Goal: Task Accomplishment & Management: Manage account settings

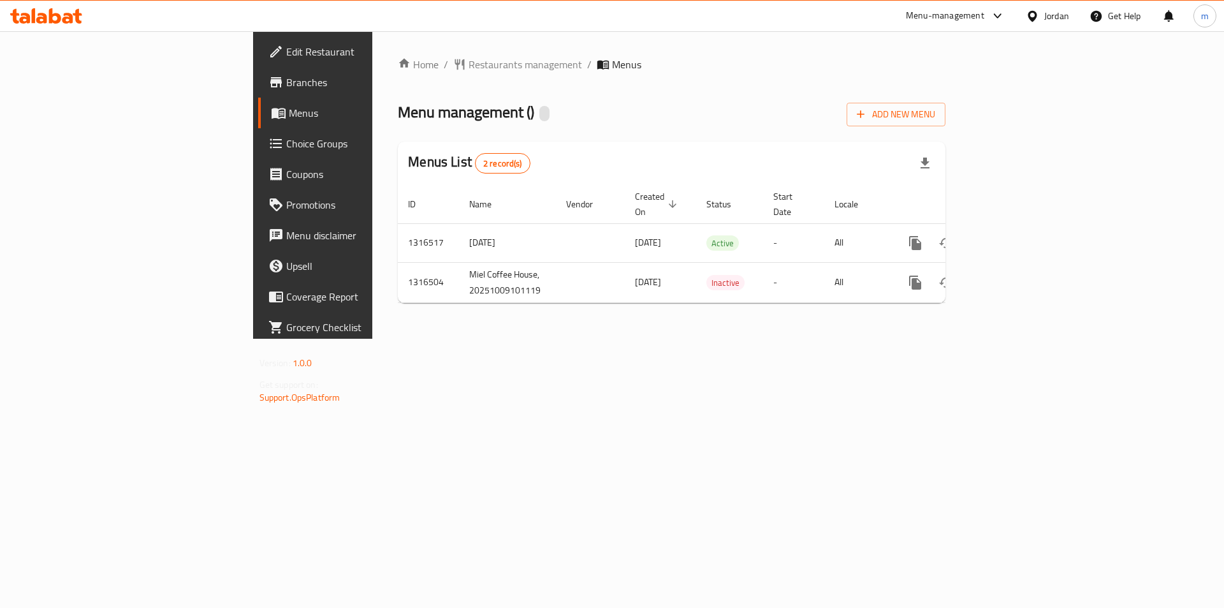
click at [48, 15] on icon at bounding box center [46, 15] width 72 height 15
click at [1069, 4] on div "Jordan" at bounding box center [1048, 16] width 64 height 31
click at [1049, 12] on div "Jordan" at bounding box center [1057, 16] width 25 height 14
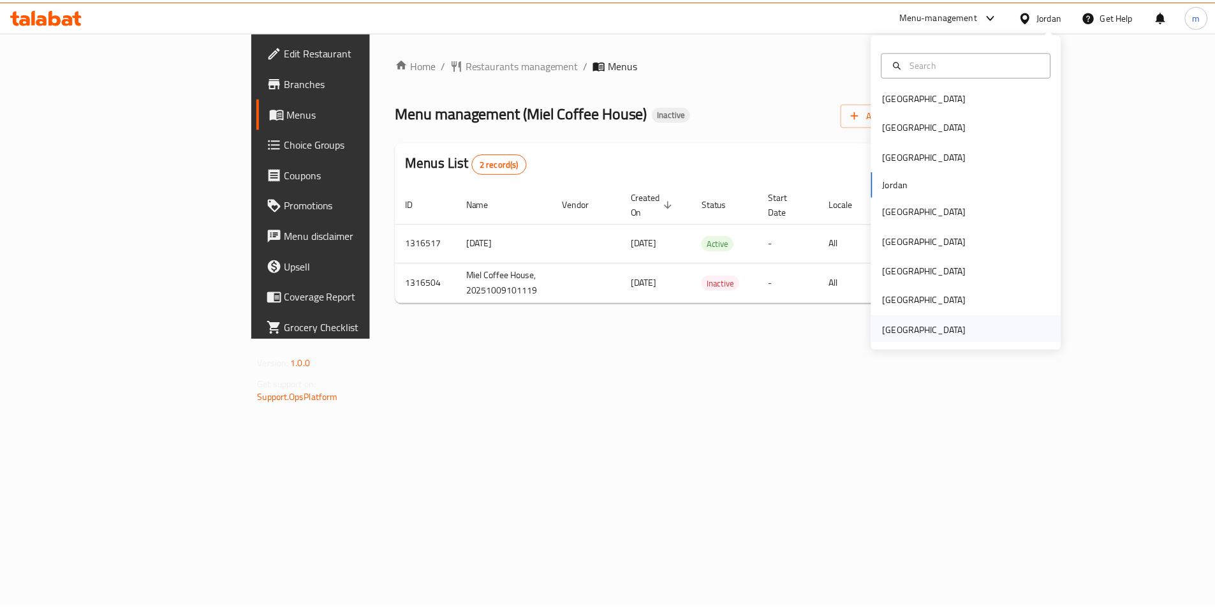
scroll to position [7, 0]
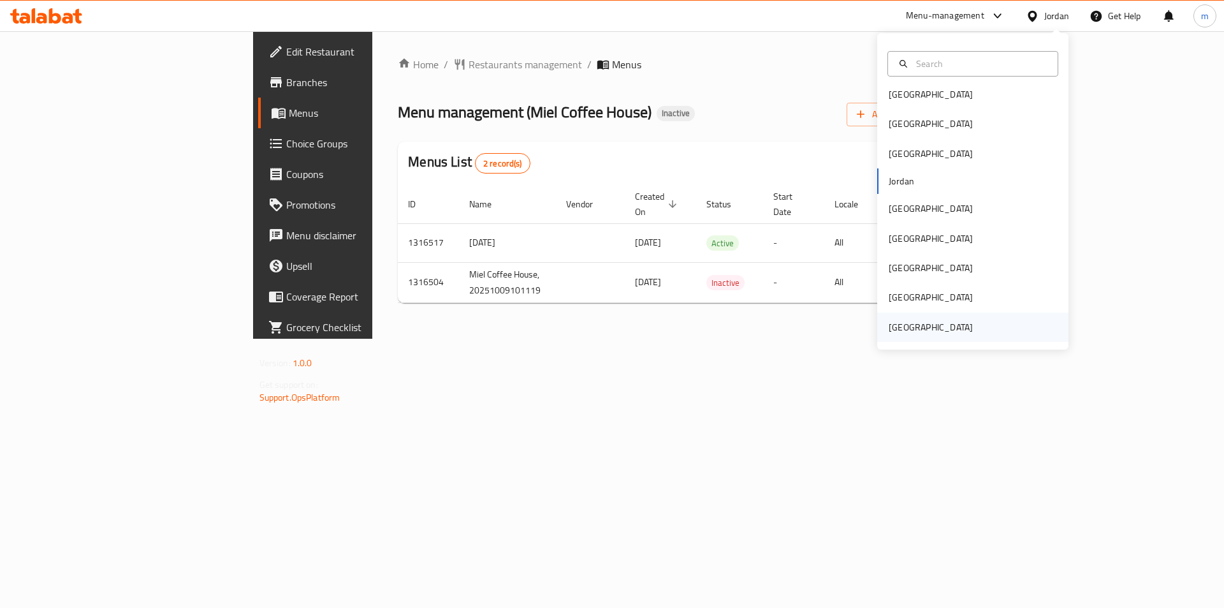
click at [916, 332] on div "[GEOGRAPHIC_DATA]" at bounding box center [931, 327] width 84 height 14
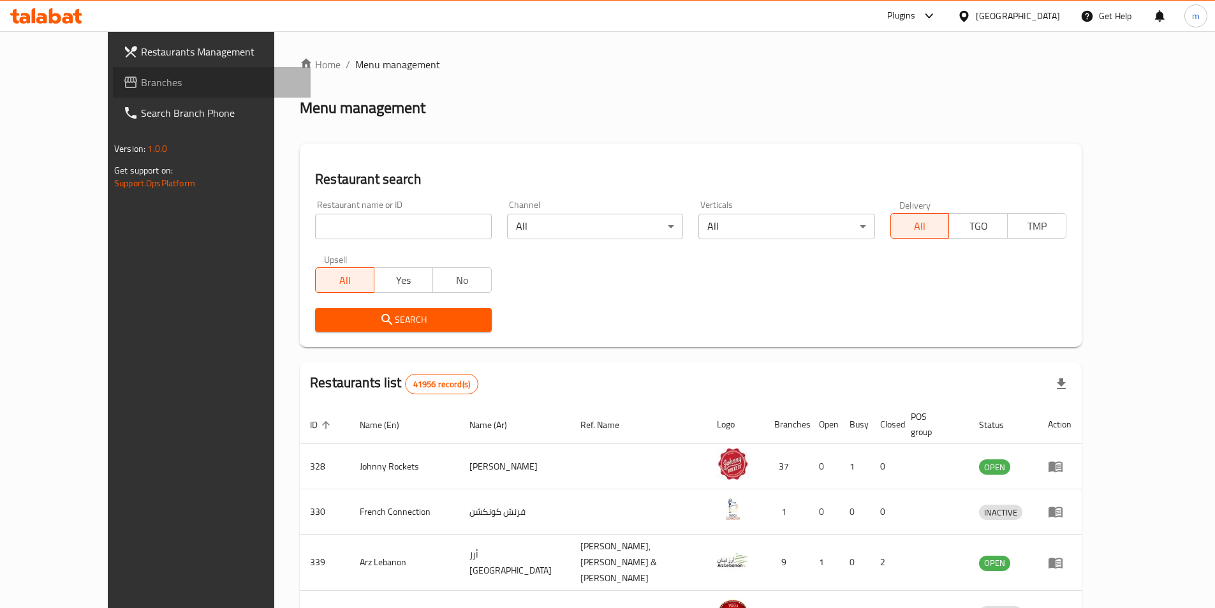
click at [113, 94] on link "Branches" at bounding box center [212, 82] width 198 height 31
click at [141, 88] on span "Branches" at bounding box center [220, 82] width 159 height 15
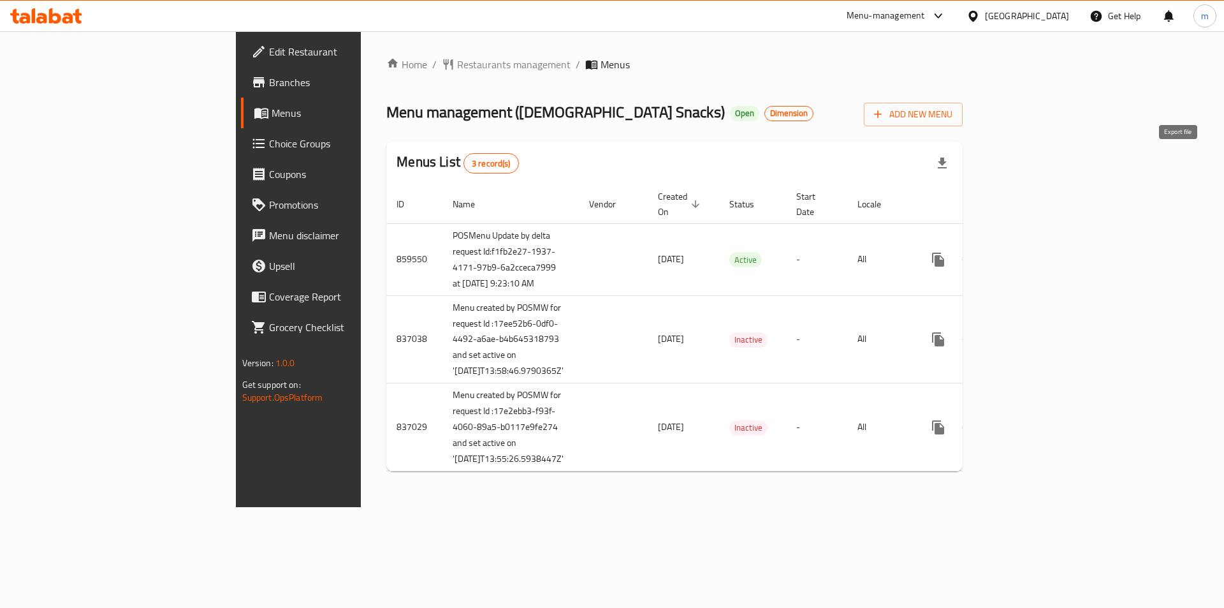
click at [947, 158] on icon "button" at bounding box center [942, 163] width 9 height 11
click at [753, 124] on div "Menu management ( Chick Snacks ) Open Dimension Add New Menu" at bounding box center [674, 112] width 577 height 29
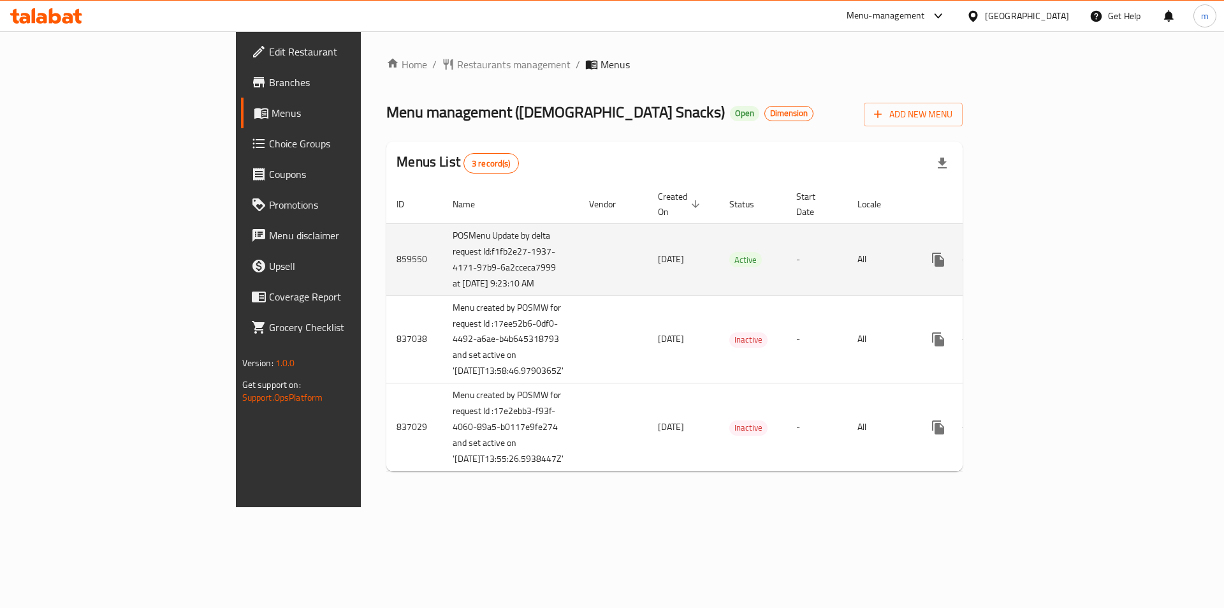
click at [1038, 258] on icon "enhanced table" at bounding box center [1030, 259] width 15 height 15
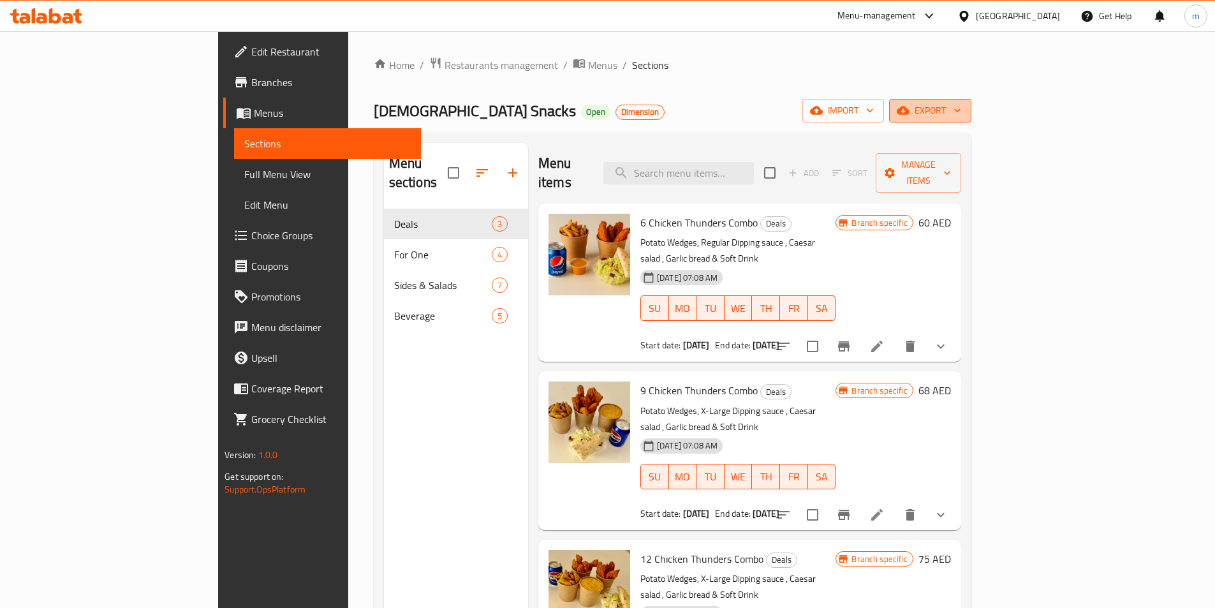
click at [961, 113] on span "export" at bounding box center [930, 111] width 62 height 16
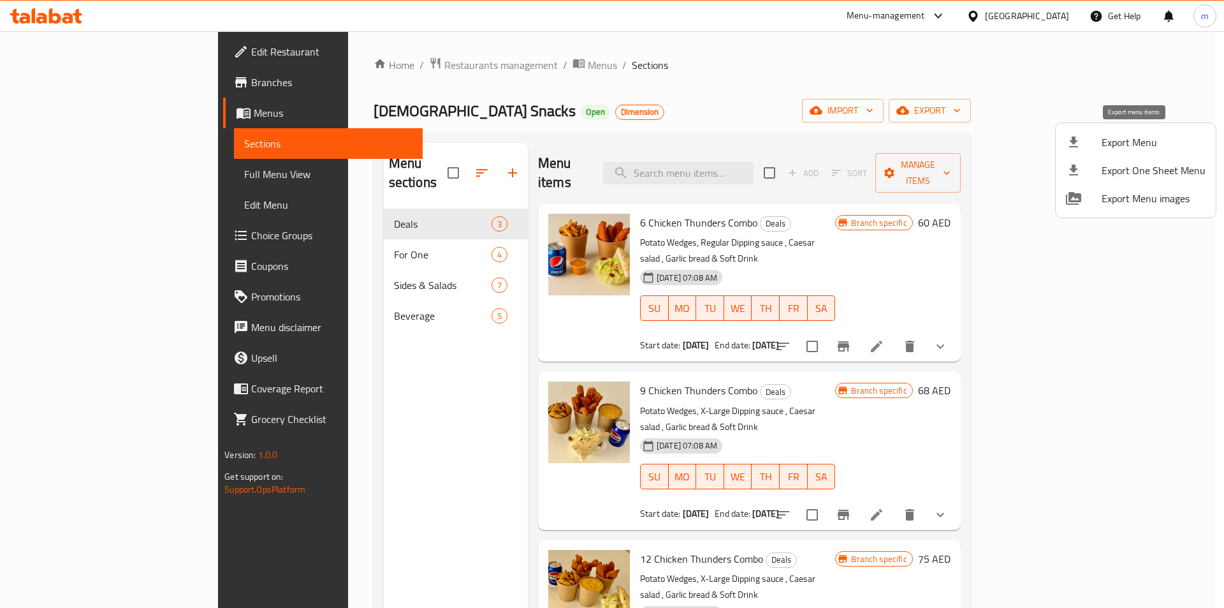
click at [1140, 149] on span "Export Menu" at bounding box center [1154, 142] width 104 height 15
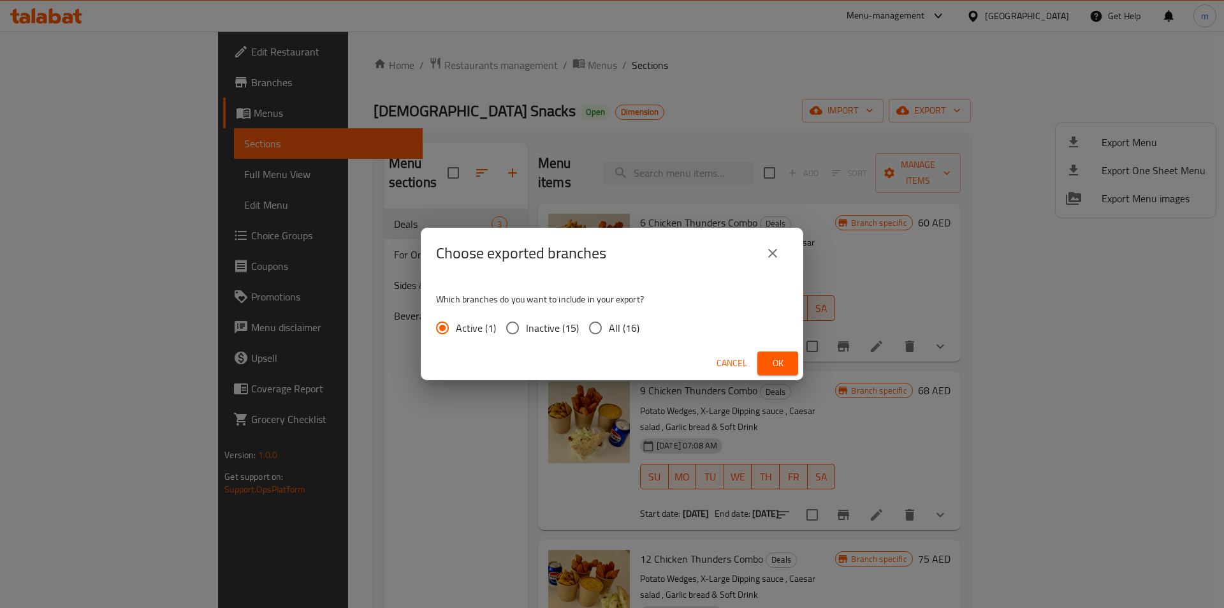
drag, startPoint x: 600, startPoint y: 323, endPoint x: 635, endPoint y: 336, distance: 37.3
click at [599, 323] on input "All (16)" at bounding box center [595, 327] width 27 height 27
radio input "true"
click at [777, 362] on span "Ok" at bounding box center [778, 363] width 20 height 16
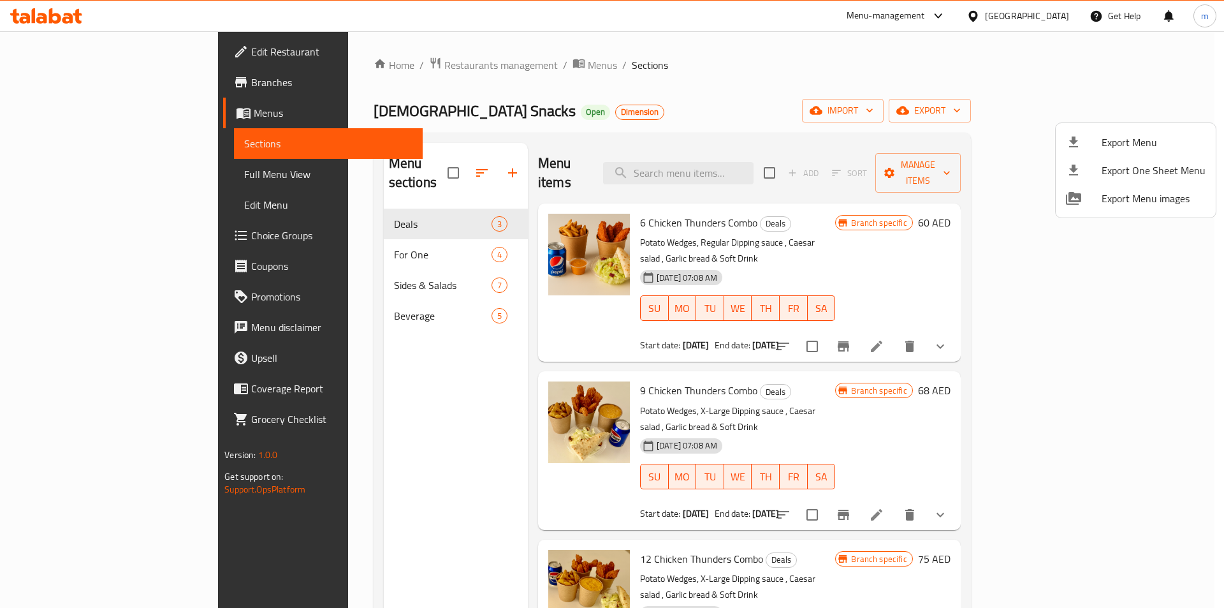
click at [647, 38] on div at bounding box center [612, 304] width 1224 height 608
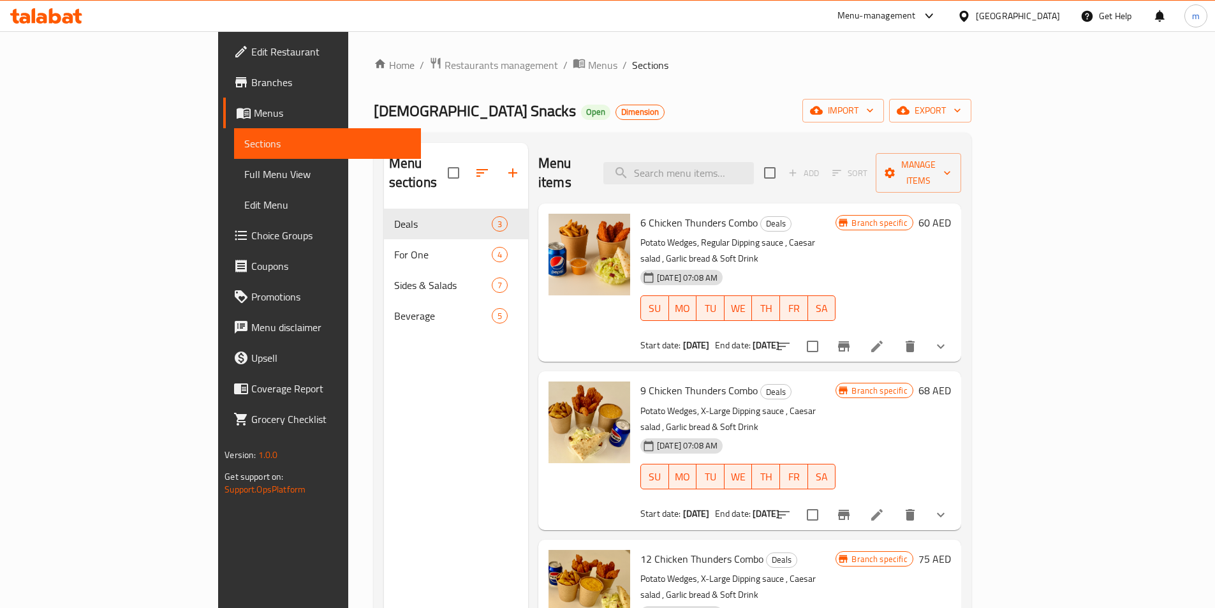
click at [251, 80] on span "Branches" at bounding box center [330, 82] width 159 height 15
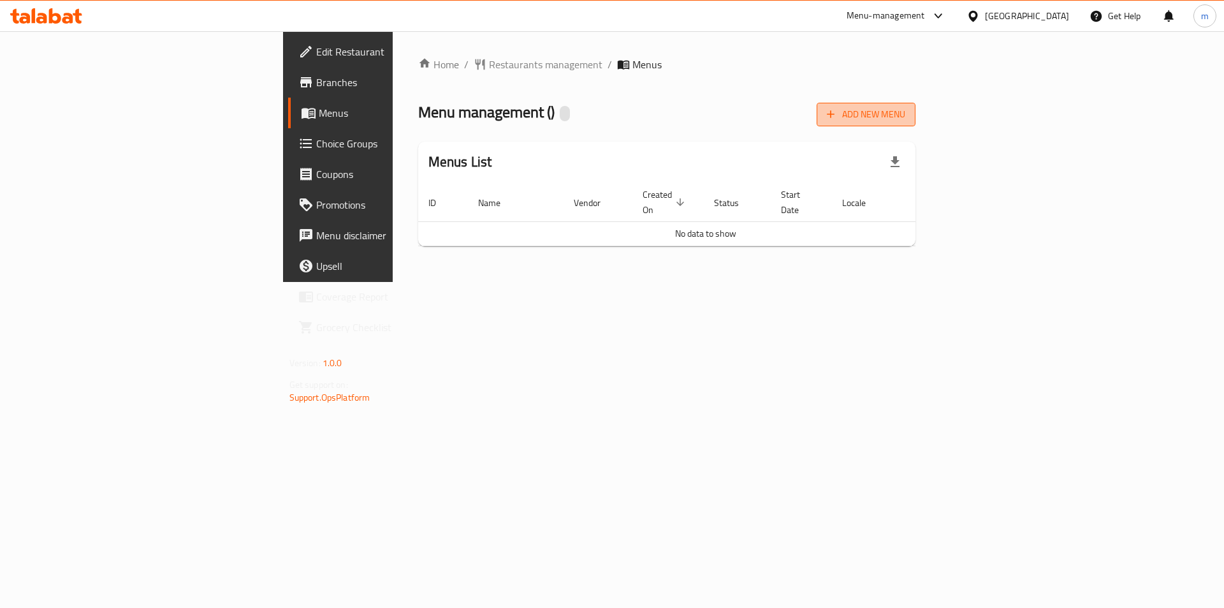
click at [906, 119] on span "Add New Menu" at bounding box center [866, 114] width 78 height 16
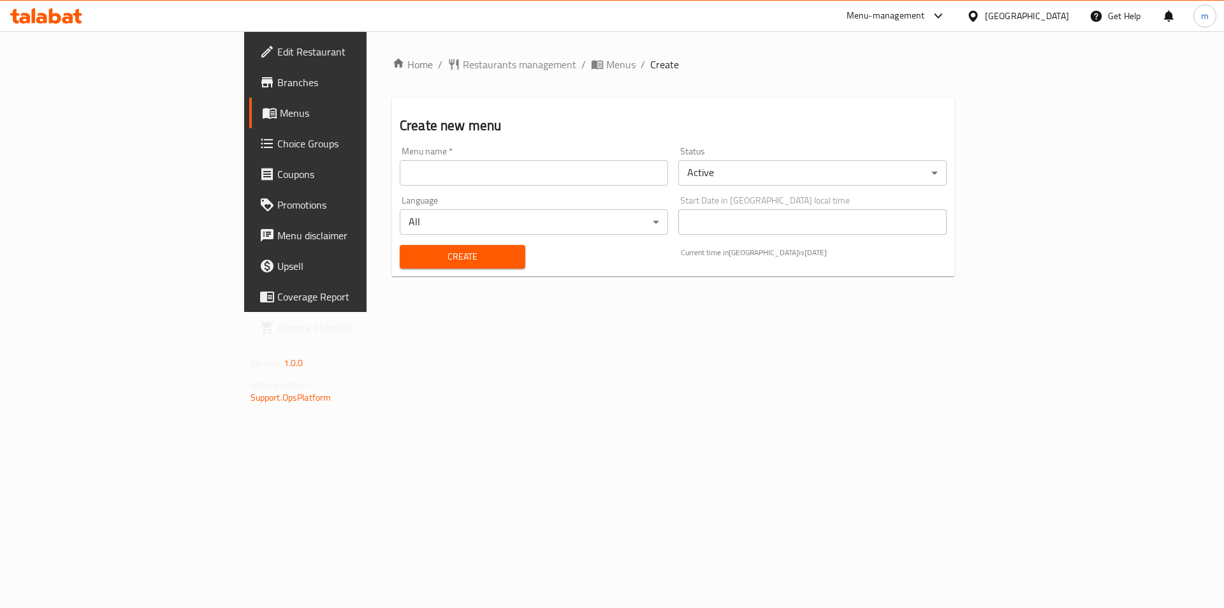
click at [455, 176] on input "text" at bounding box center [534, 173] width 268 height 26
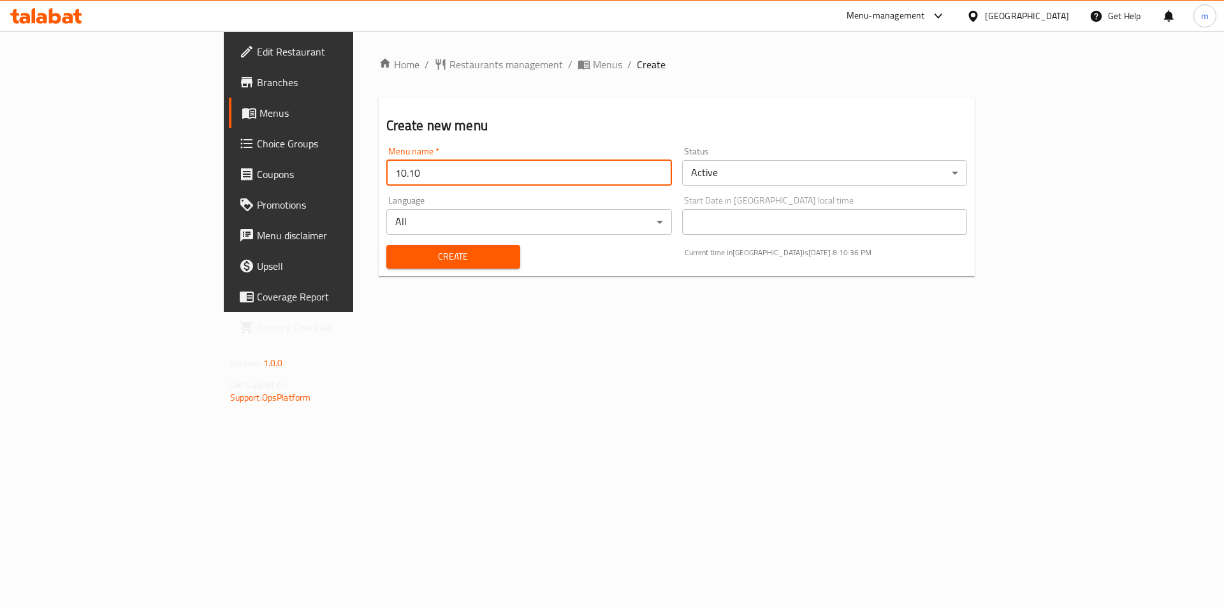
type input "10.10"
click at [386, 245] on button "Create" at bounding box center [453, 257] width 134 height 24
click at [260, 110] on span "Menus" at bounding box center [339, 112] width 159 height 15
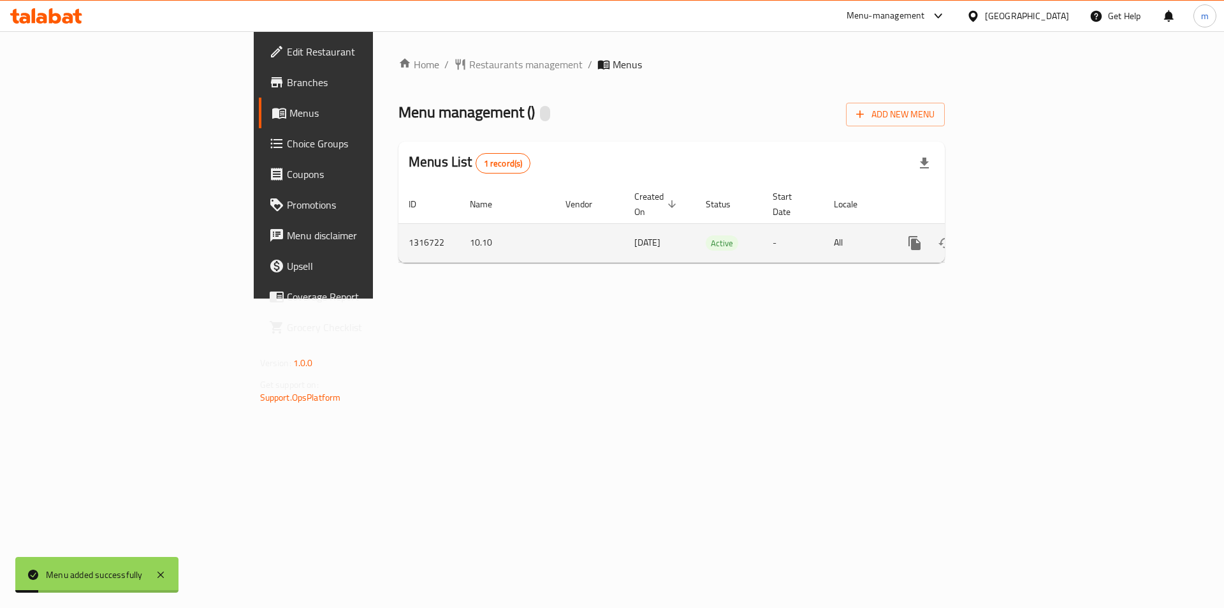
click at [1022, 228] on link "enhanced table" at bounding box center [1007, 243] width 31 height 31
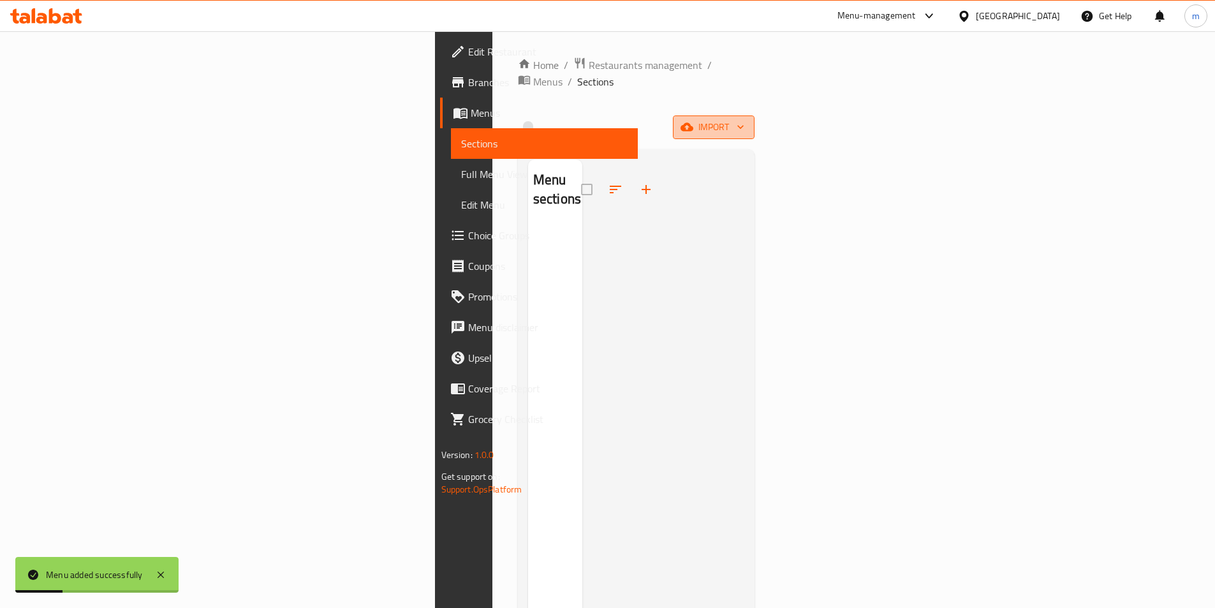
click at [744, 119] on span "import" at bounding box center [713, 127] width 61 height 16
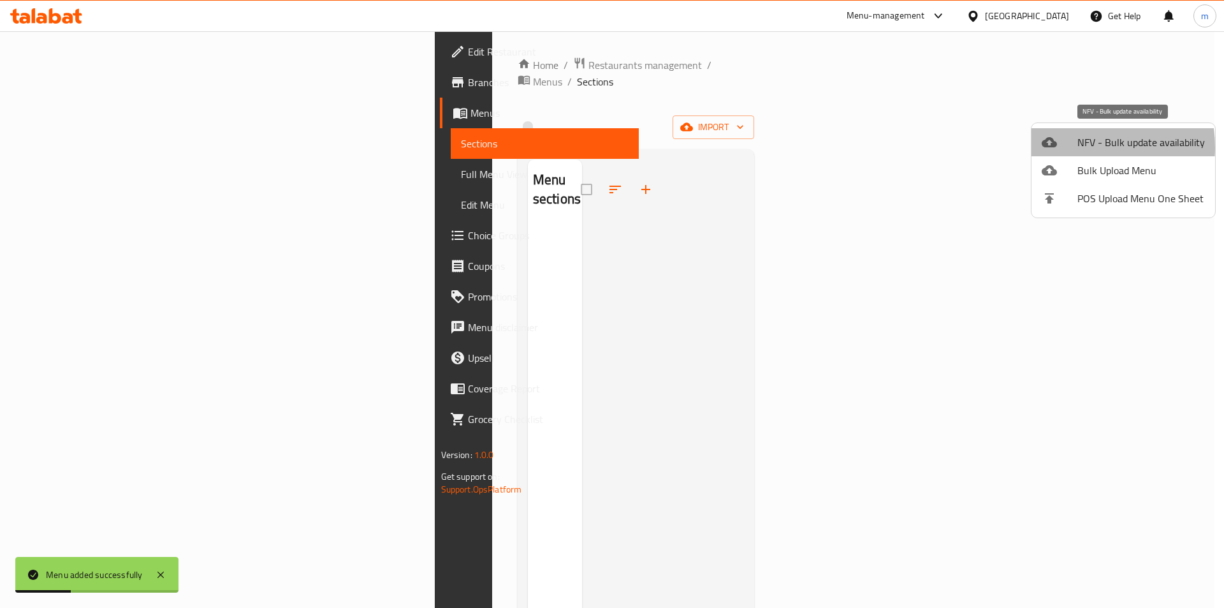
click at [1068, 147] on div at bounding box center [1060, 142] width 36 height 15
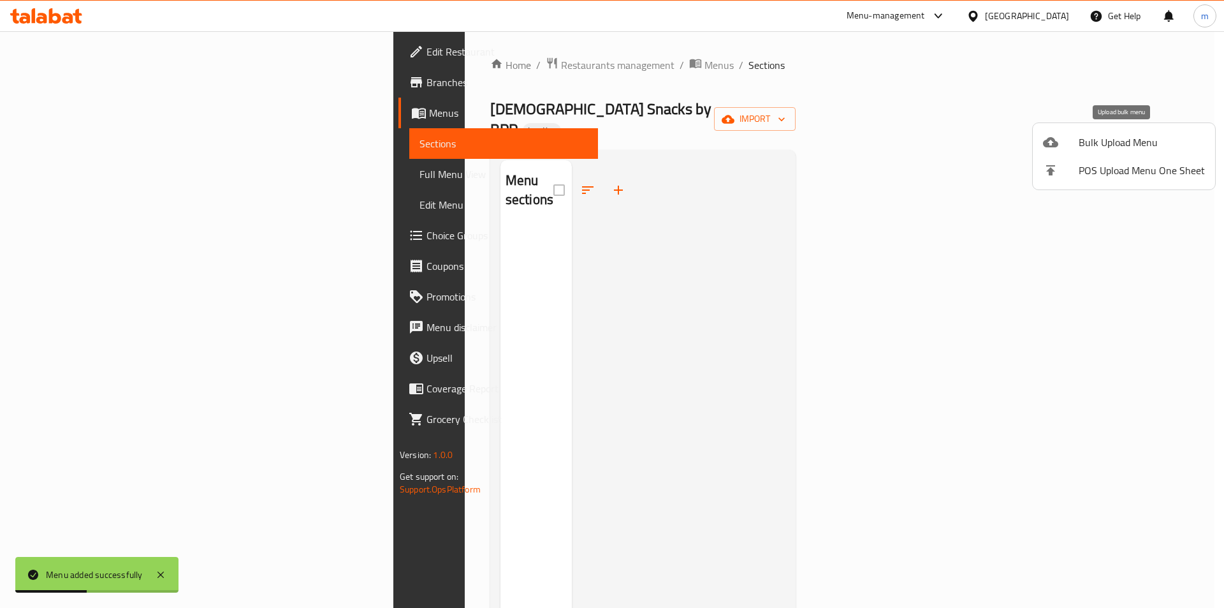
click at [1115, 138] on span "Bulk Upload Menu" at bounding box center [1142, 142] width 126 height 15
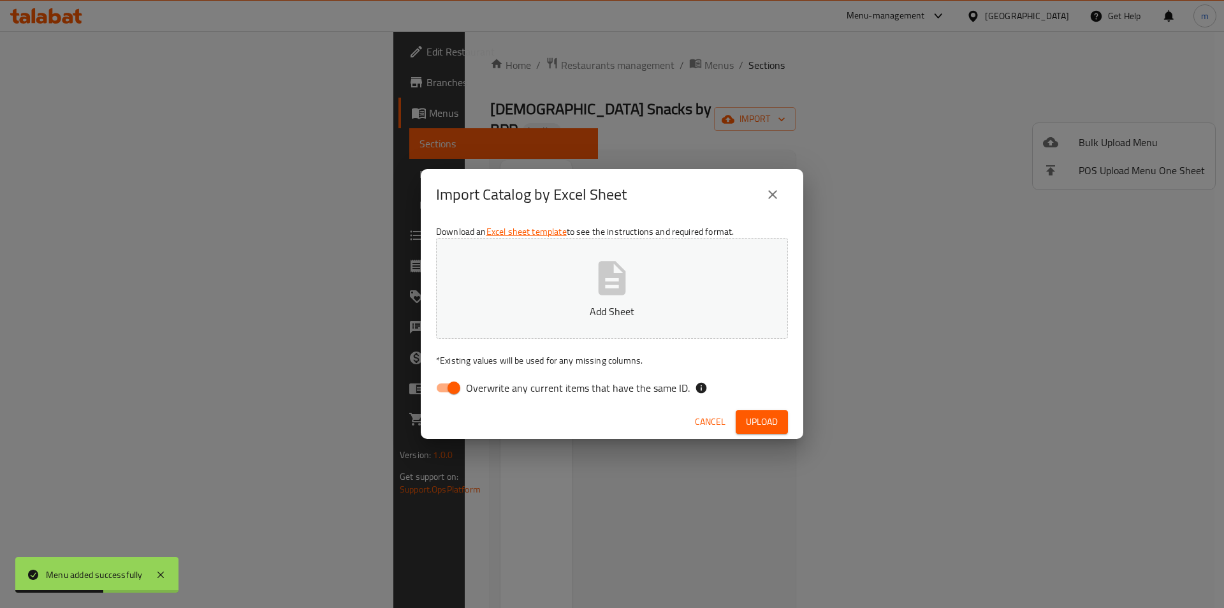
click at [445, 390] on input "Overwrite any current items that have the same ID." at bounding box center [454, 388] width 73 height 24
checkbox input "false"
click at [585, 304] on p "Add Sheet" at bounding box center [612, 311] width 312 height 15
click at [770, 421] on span "Upload" at bounding box center [762, 422] width 32 height 16
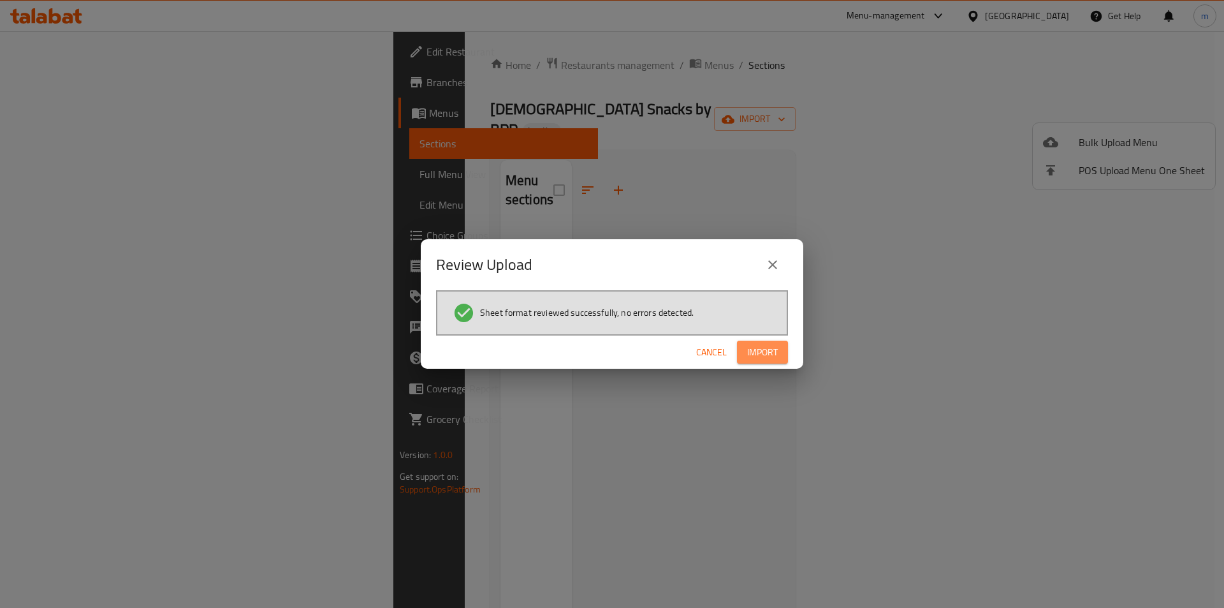
click at [775, 350] on span "Import" at bounding box center [762, 352] width 31 height 16
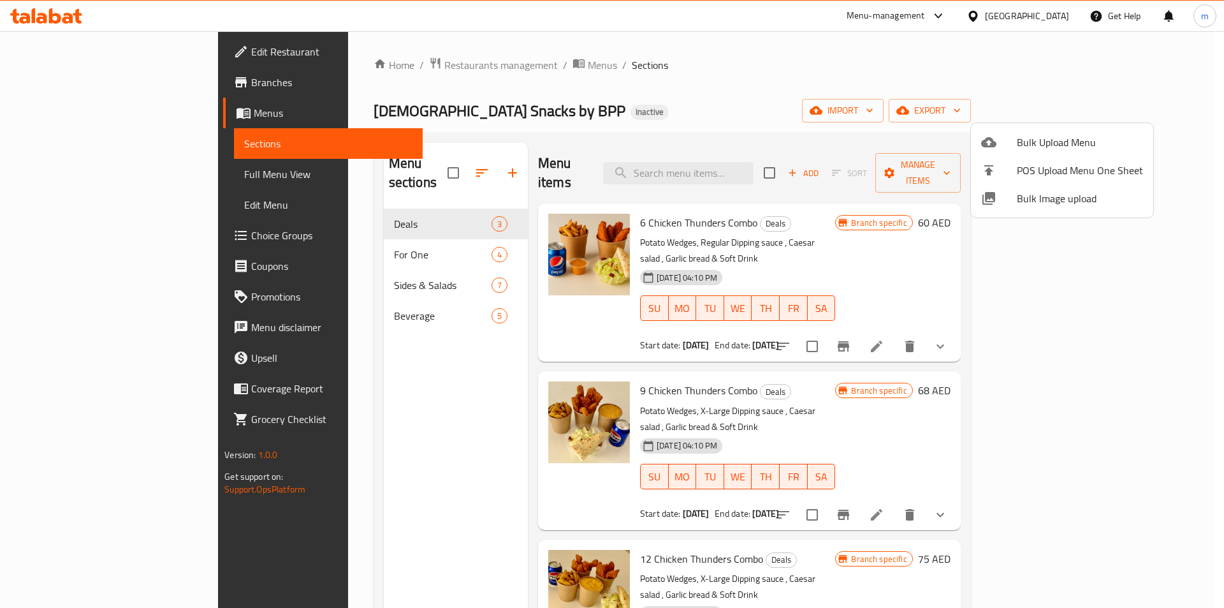
click at [633, 82] on div at bounding box center [612, 304] width 1224 height 608
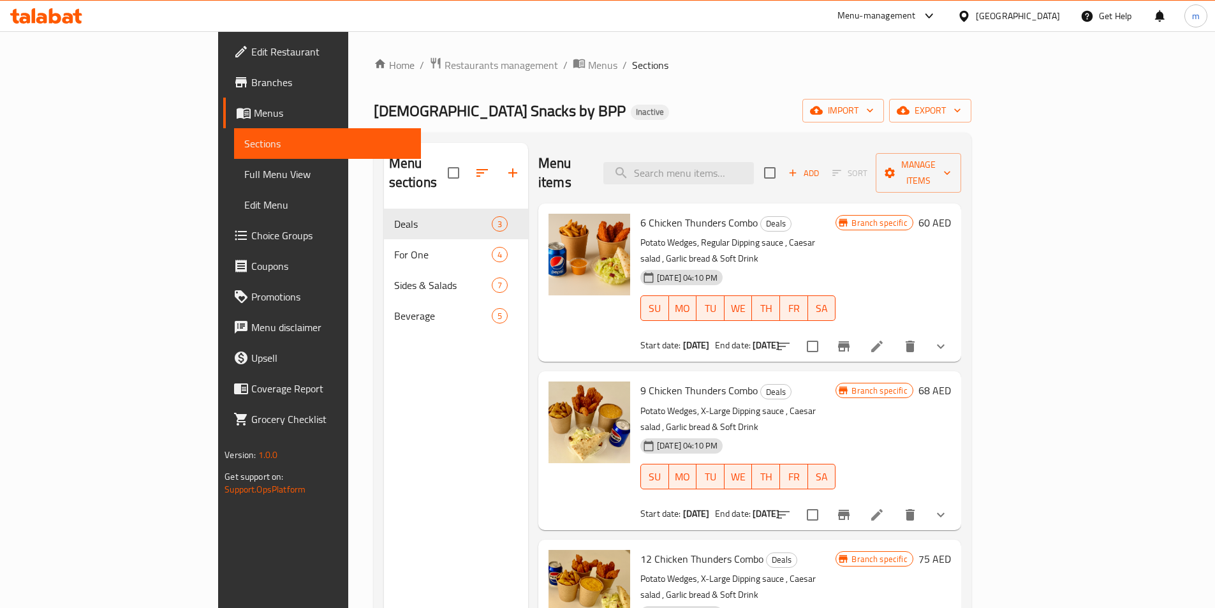
click at [234, 184] on link "Full Menu View" at bounding box center [327, 174] width 187 height 31
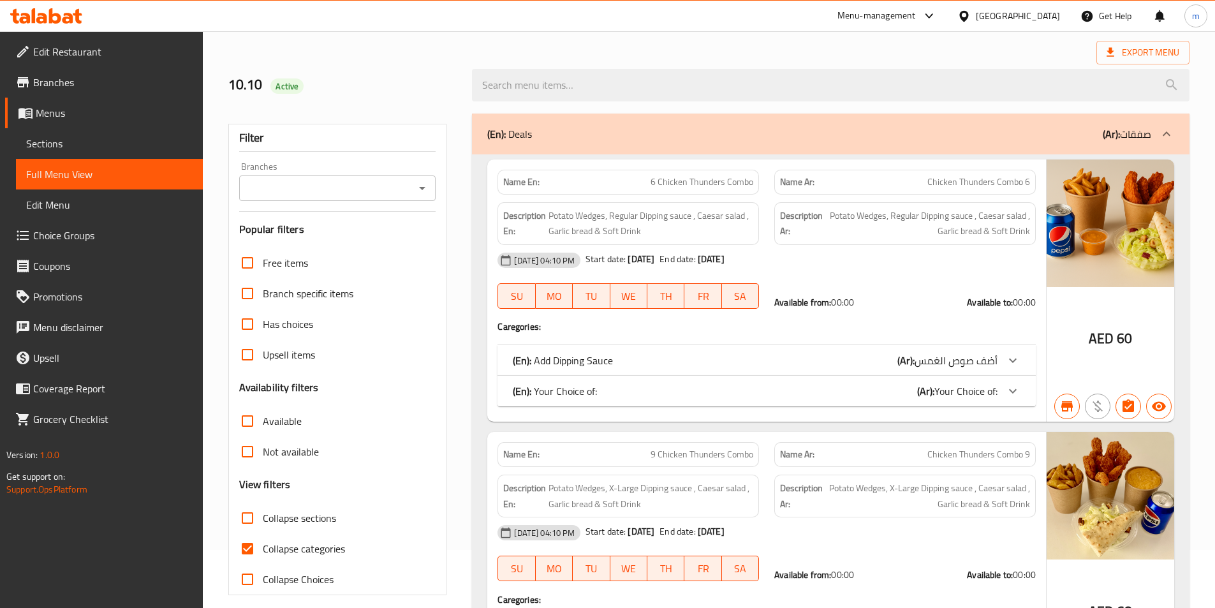
scroll to position [128, 0]
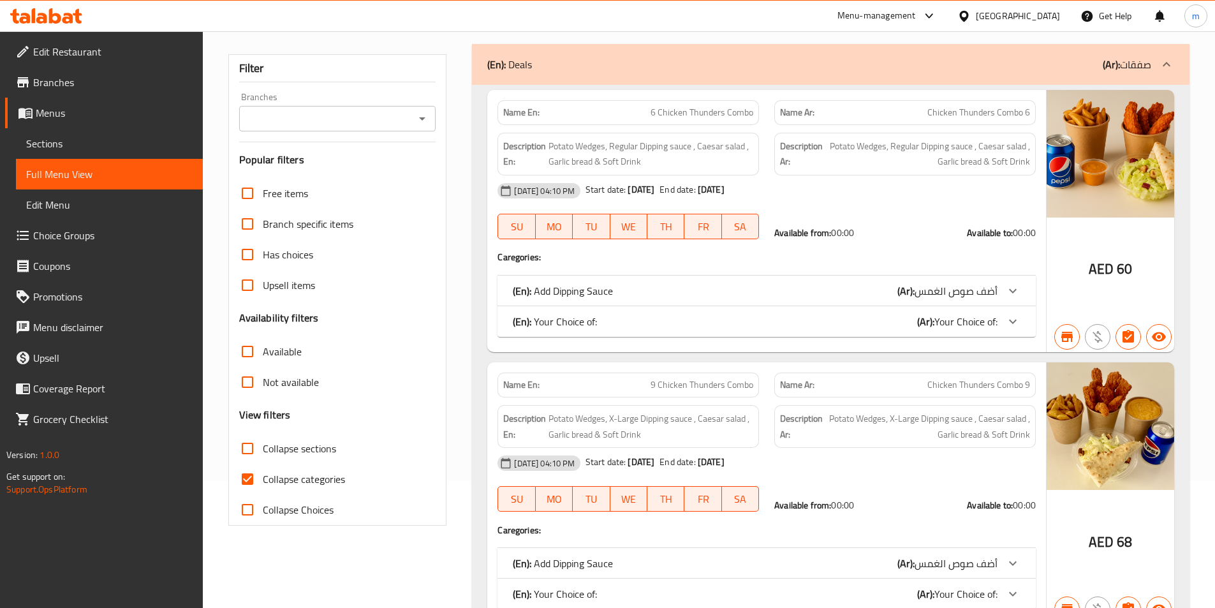
click at [280, 480] on span "Collapse categories" at bounding box center [304, 478] width 82 height 15
click at [263, 480] on input "Collapse categories" at bounding box center [247, 479] width 31 height 31
checkbox input "false"
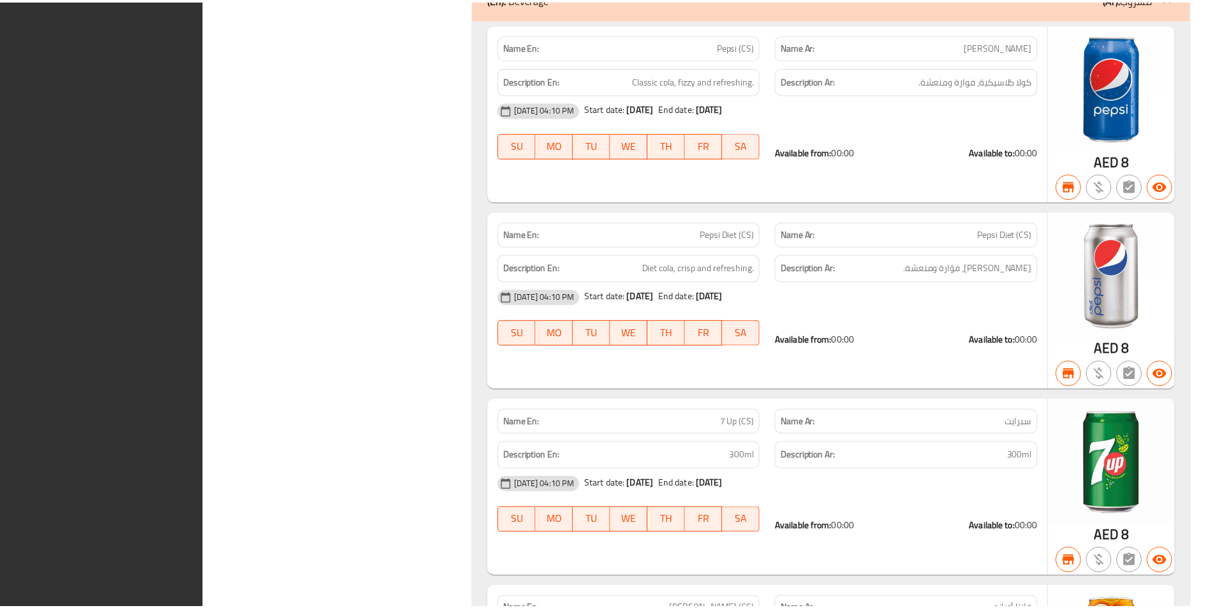
scroll to position [6768, 0]
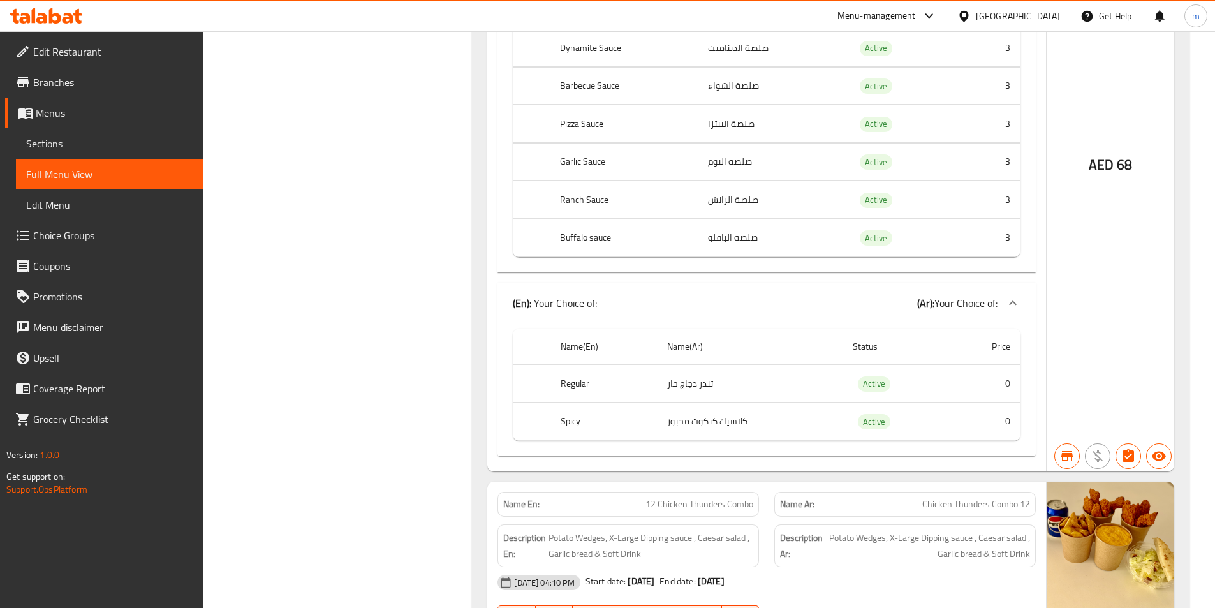
scroll to position [1092, 0]
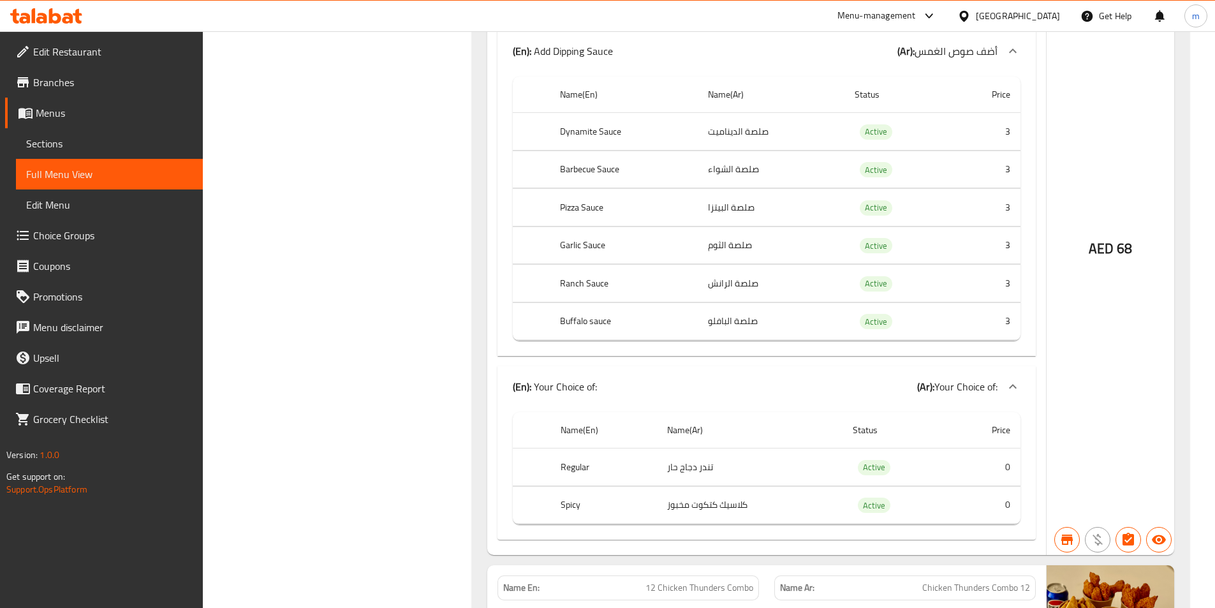
click at [106, 78] on span "Branches" at bounding box center [112, 82] width 159 height 15
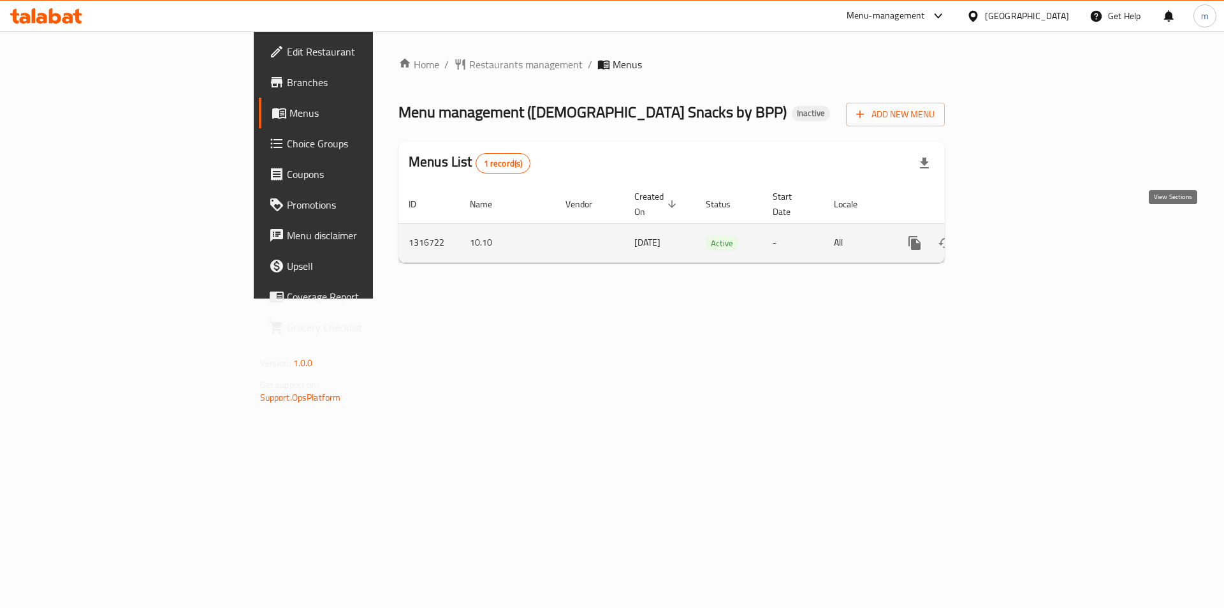
click at [1015, 235] on icon "enhanced table" at bounding box center [1006, 242] width 15 height 15
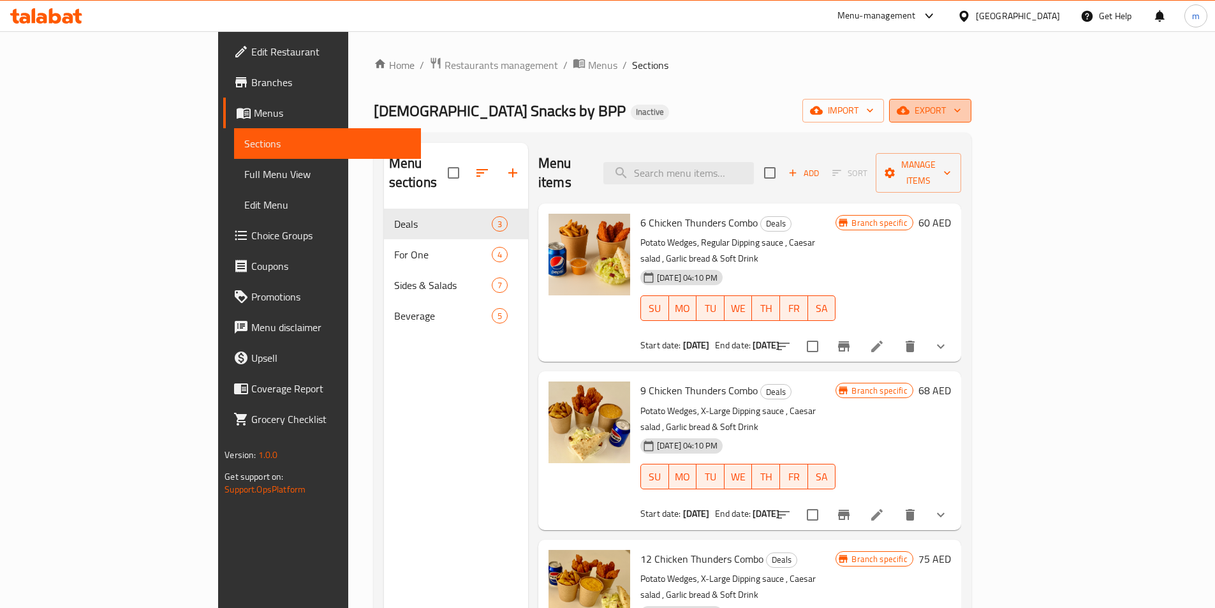
click at [909, 113] on icon "button" at bounding box center [903, 110] width 13 height 8
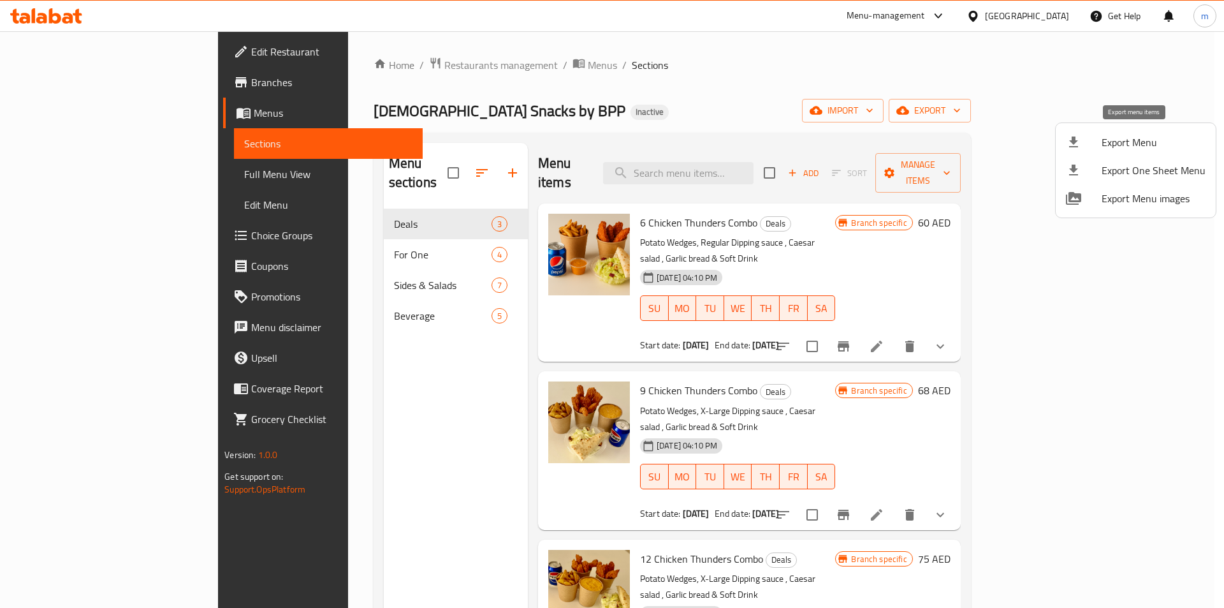
click at [1116, 147] on span "Export Menu" at bounding box center [1154, 142] width 104 height 15
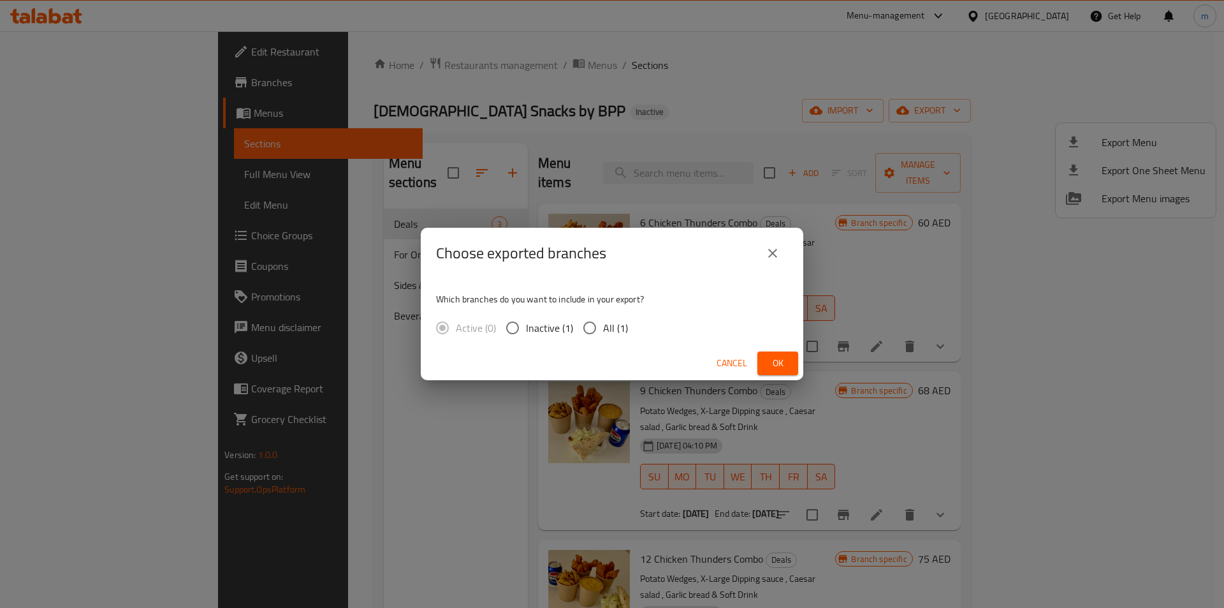
click at [601, 334] on input "All (1)" at bounding box center [590, 327] width 27 height 27
radio input "true"
click at [767, 356] on button "Ok" at bounding box center [778, 363] width 41 height 24
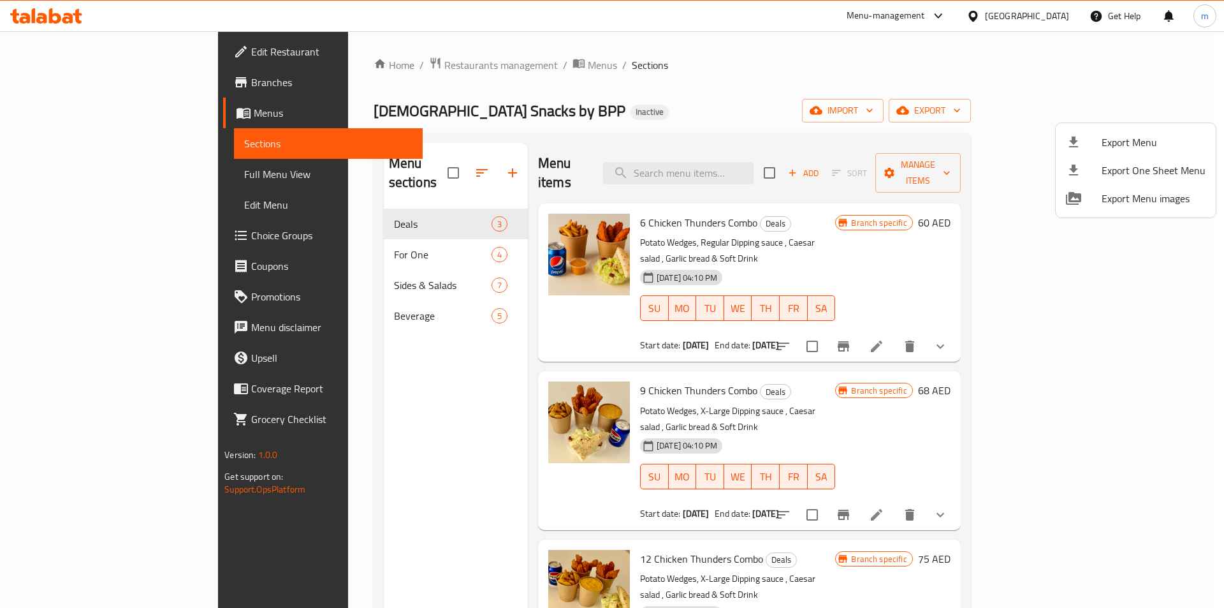
click at [655, 98] on div at bounding box center [612, 304] width 1224 height 608
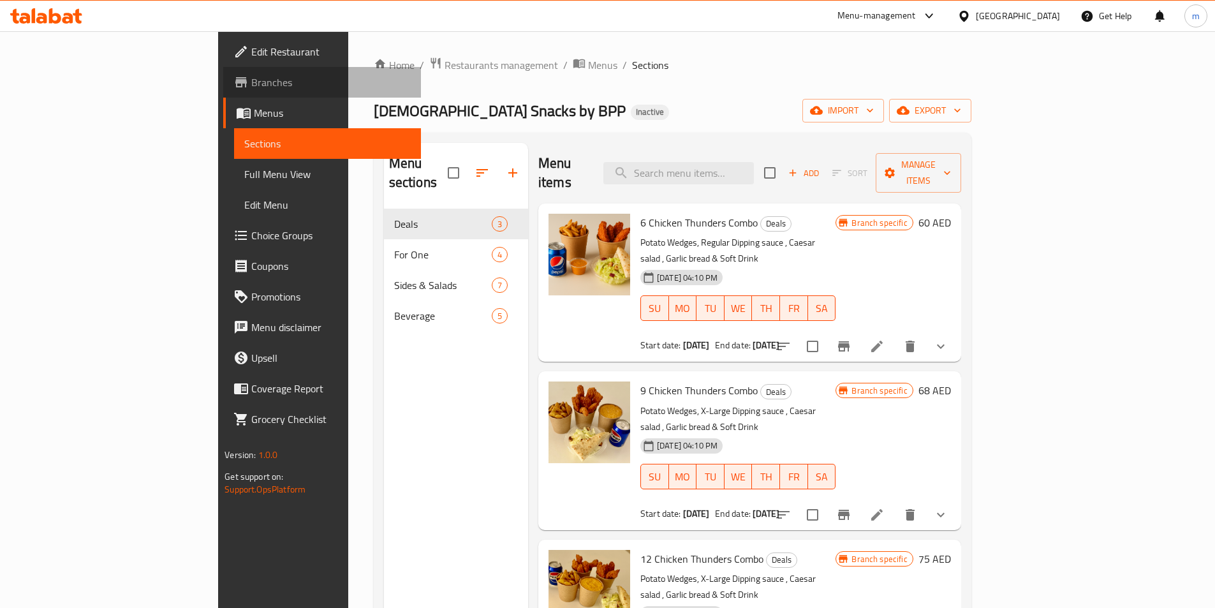
click at [251, 85] on span "Branches" at bounding box center [330, 82] width 159 height 15
